Goal: Find specific page/section: Find specific page/section

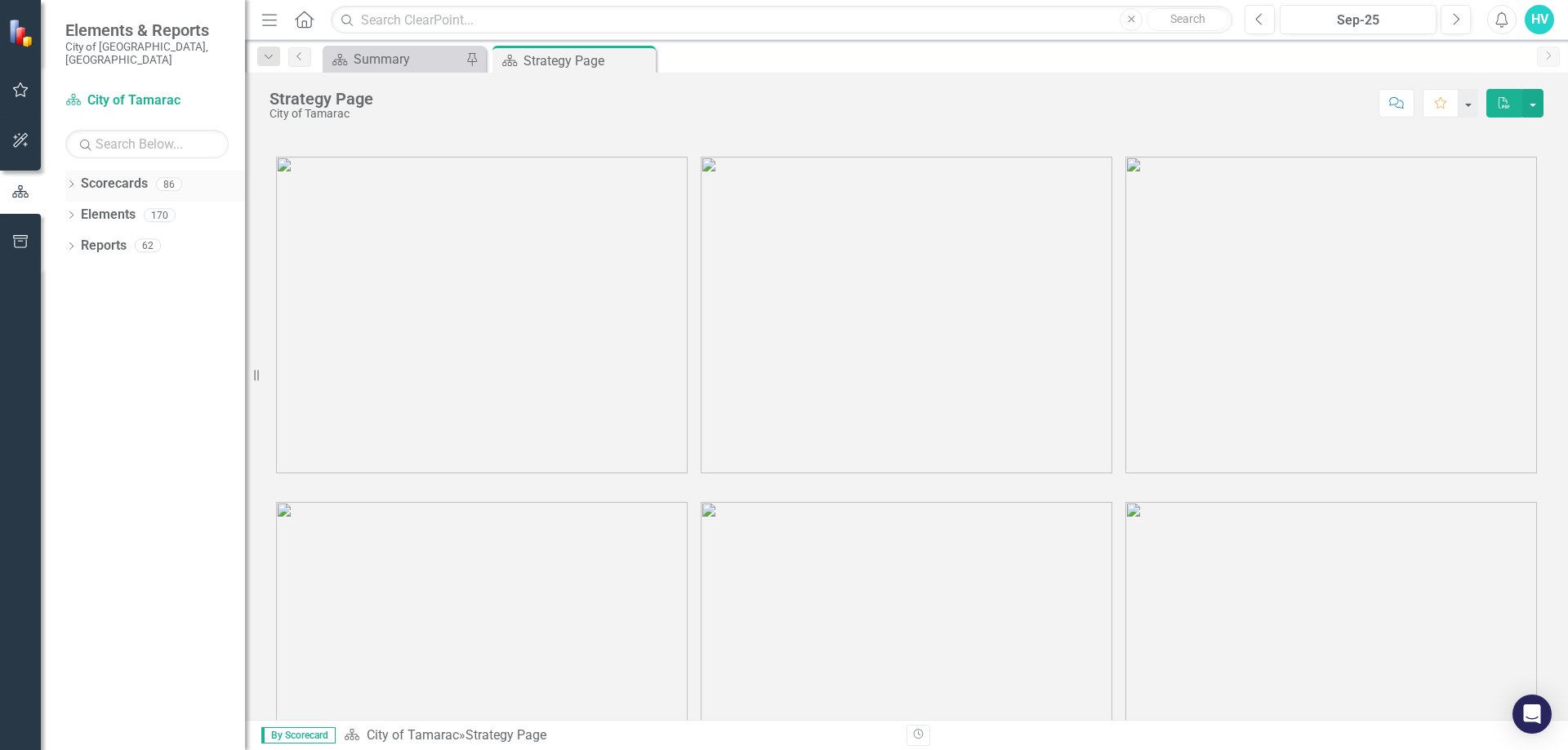
click at [72, 180] on div "Dropdown" at bounding box center [71, 187] width 12 height 14
drag, startPoint x: 76, startPoint y: 200, endPoint x: 99, endPoint y: 349, distance: 150.8
click at [77, 210] on icon "Dropdown" at bounding box center [79, 215] width 13 height 10
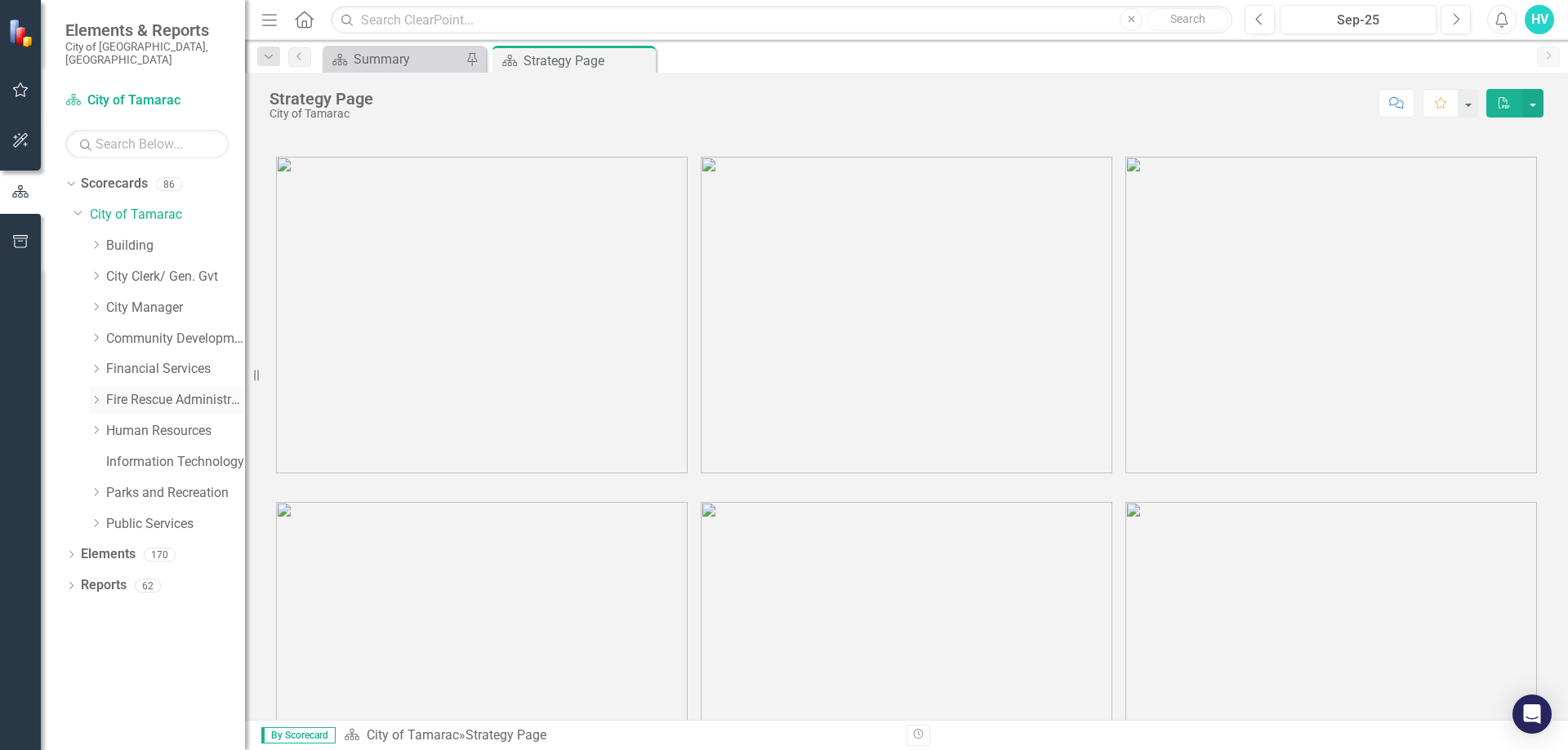
click at [94, 395] on icon "Dropdown" at bounding box center [96, 400] width 13 height 10
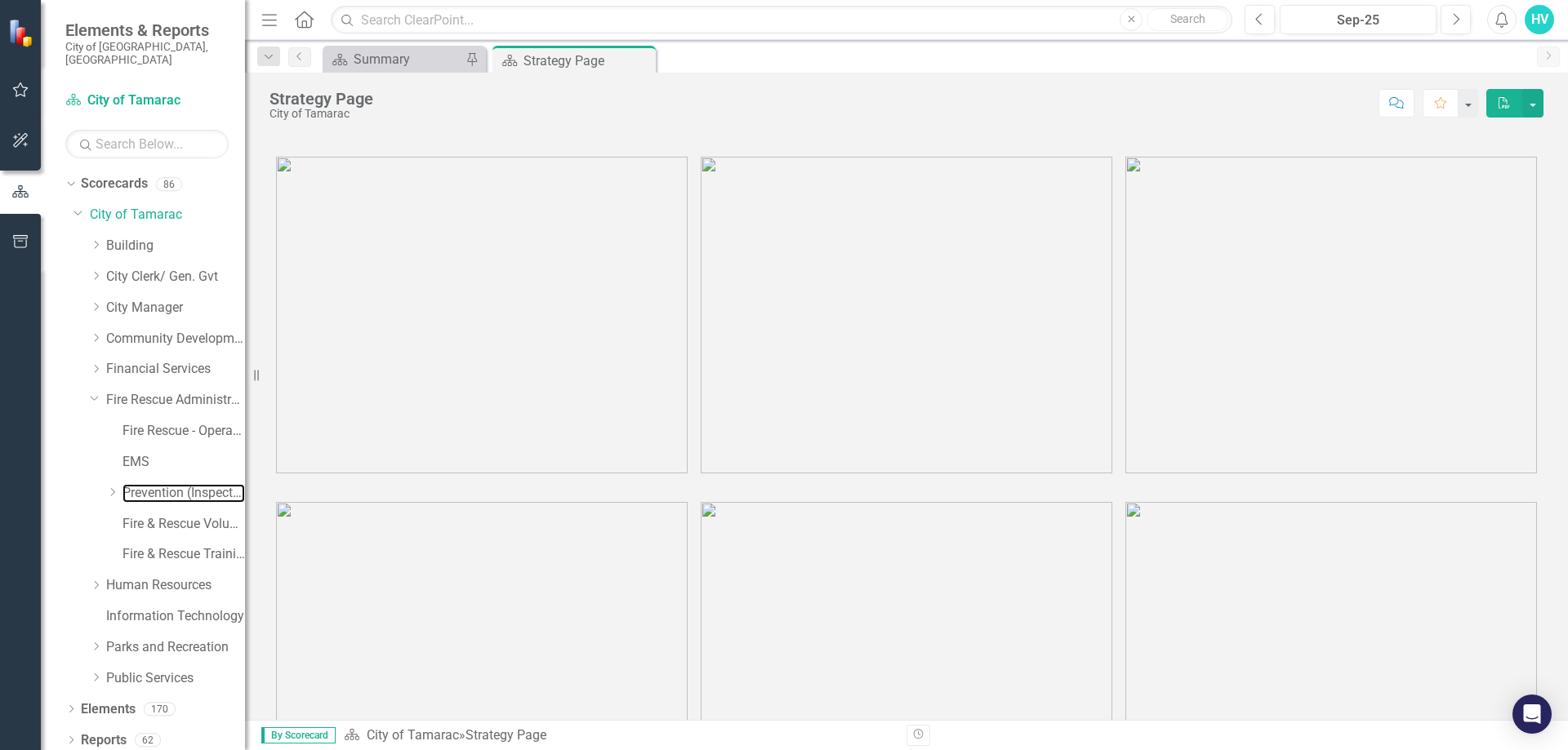
drag, startPoint x: 126, startPoint y: 472, endPoint x: 768, endPoint y: 16, distance: 787.5
click at [127, 484] on link "Prevention (Inspections)" at bounding box center [183, 493] width 122 height 19
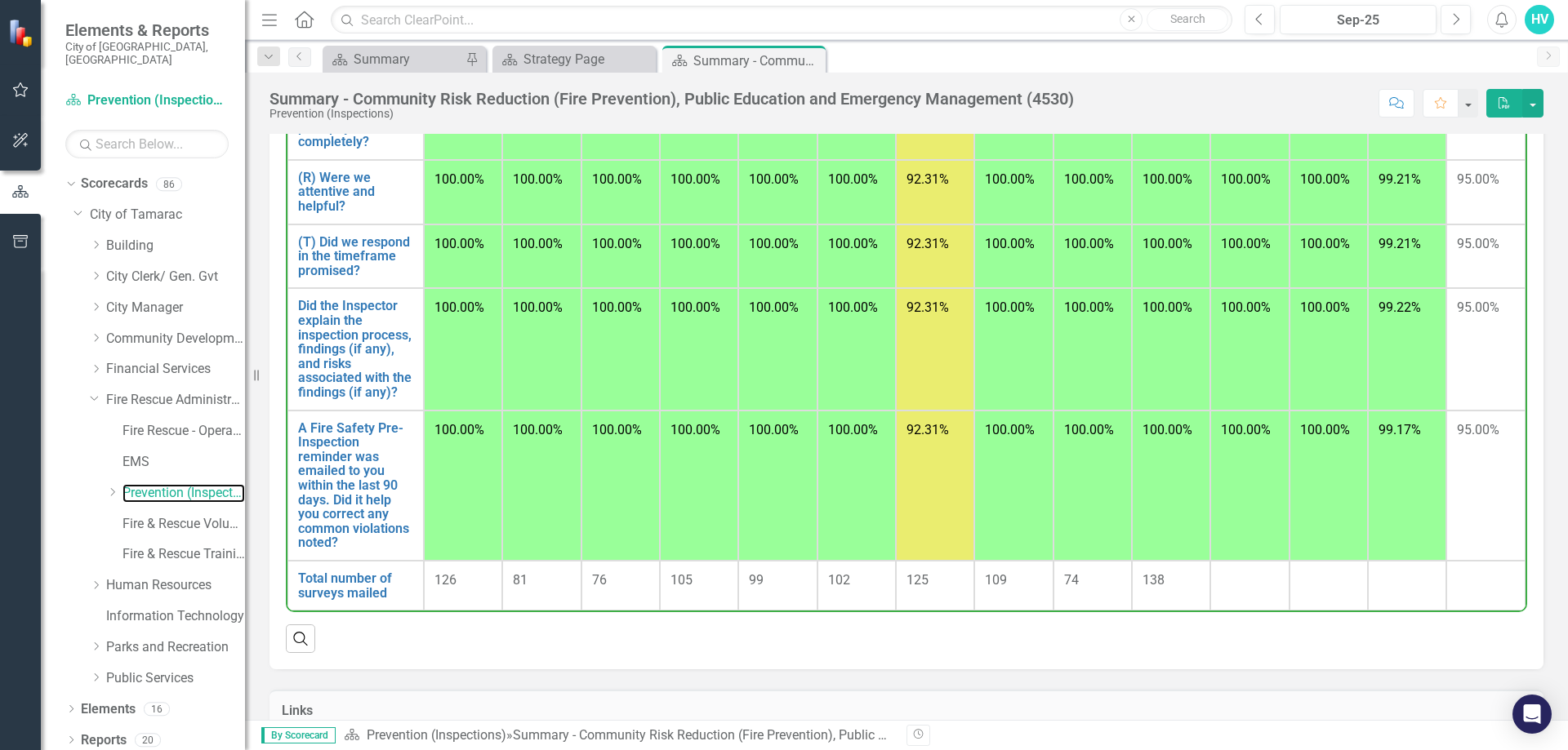
scroll to position [1791, 0]
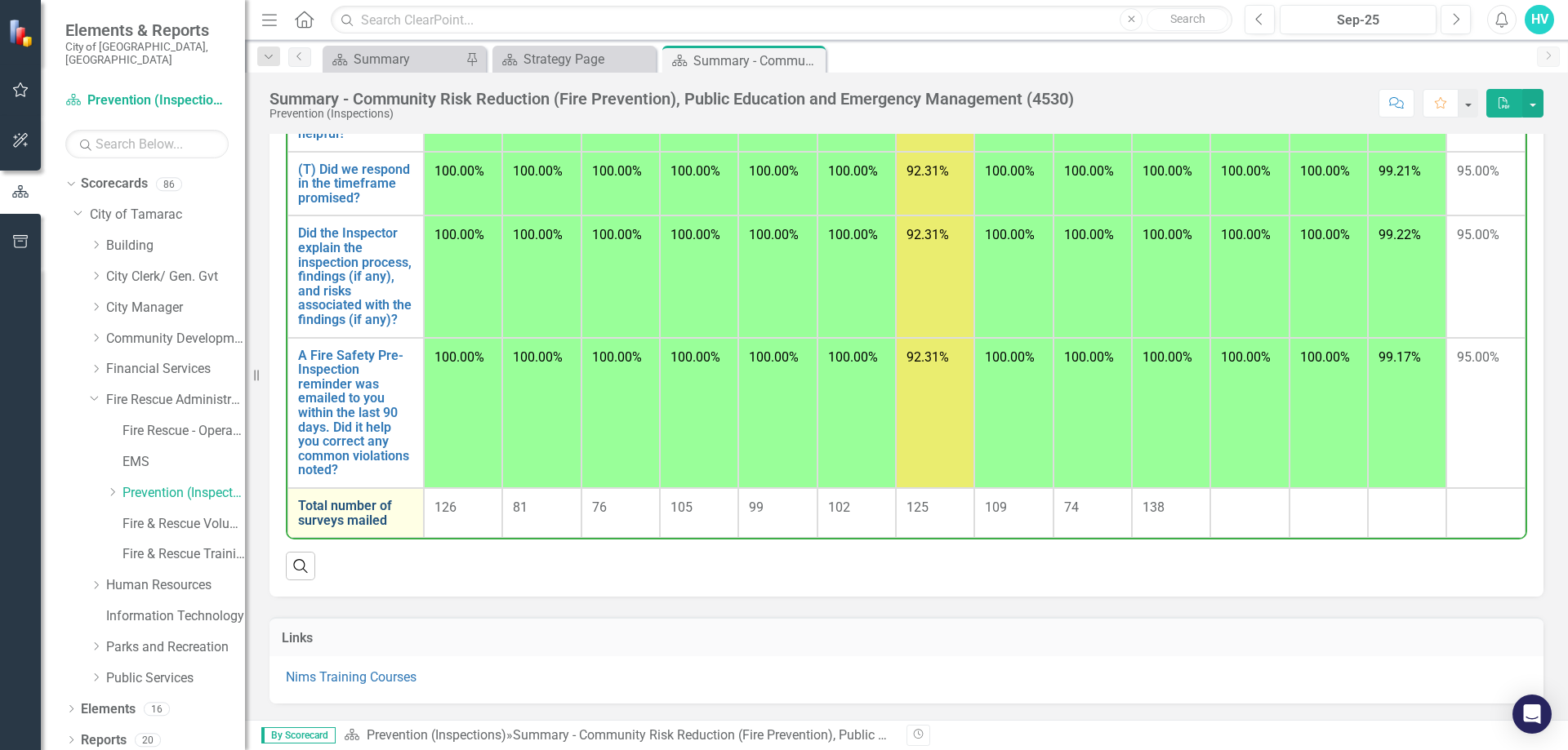
click at [358, 503] on link "Total number of surveys mailed" at bounding box center [356, 512] width 115 height 28
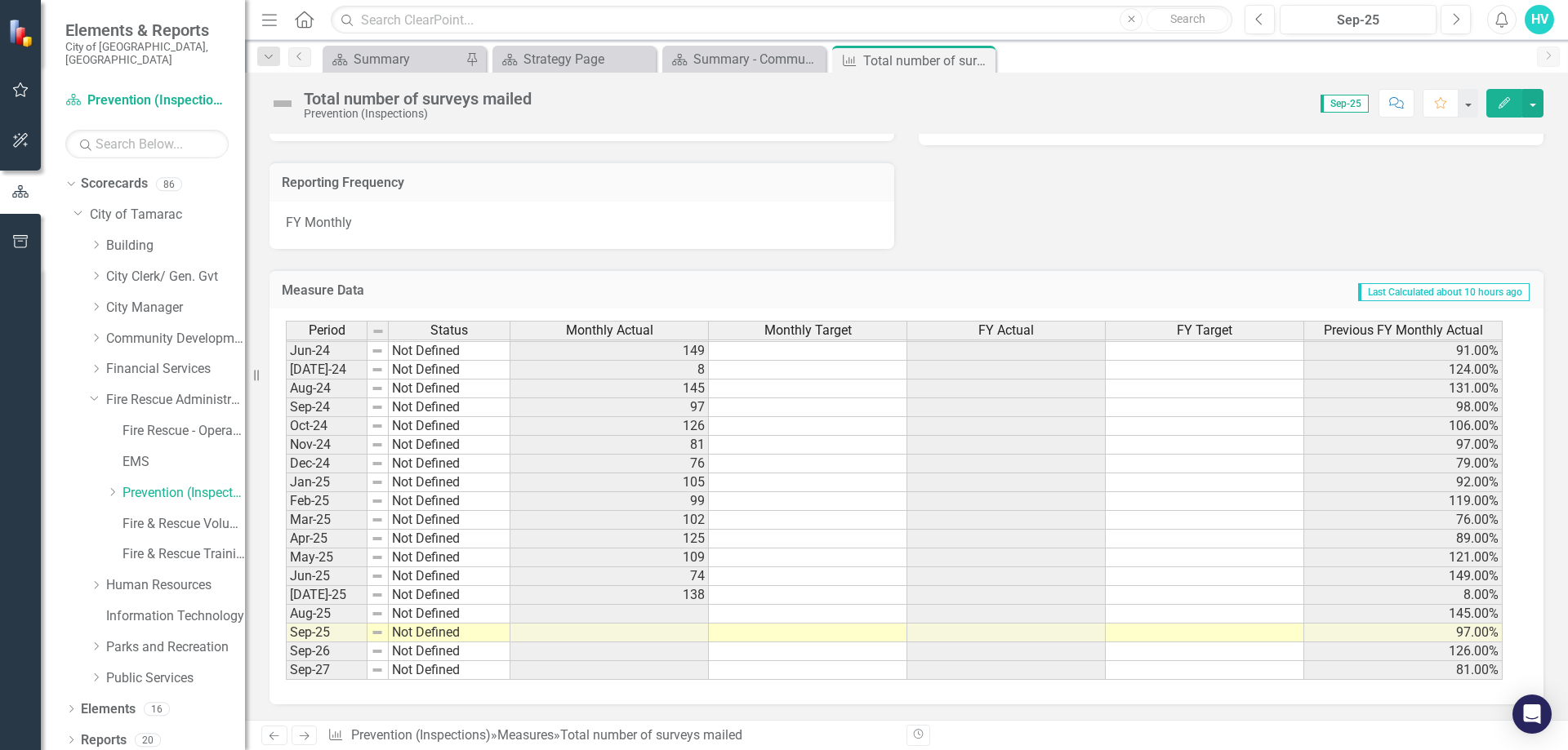
scroll to position [950, 0]
click at [693, 640] on td at bounding box center [609, 632] width 199 height 19
click at [720, 66] on div "Summary - Community Risk Reduction (Fire Prevention), Public Education and Emer…" at bounding box center [747, 59] width 108 height 21
